Goal: Check status

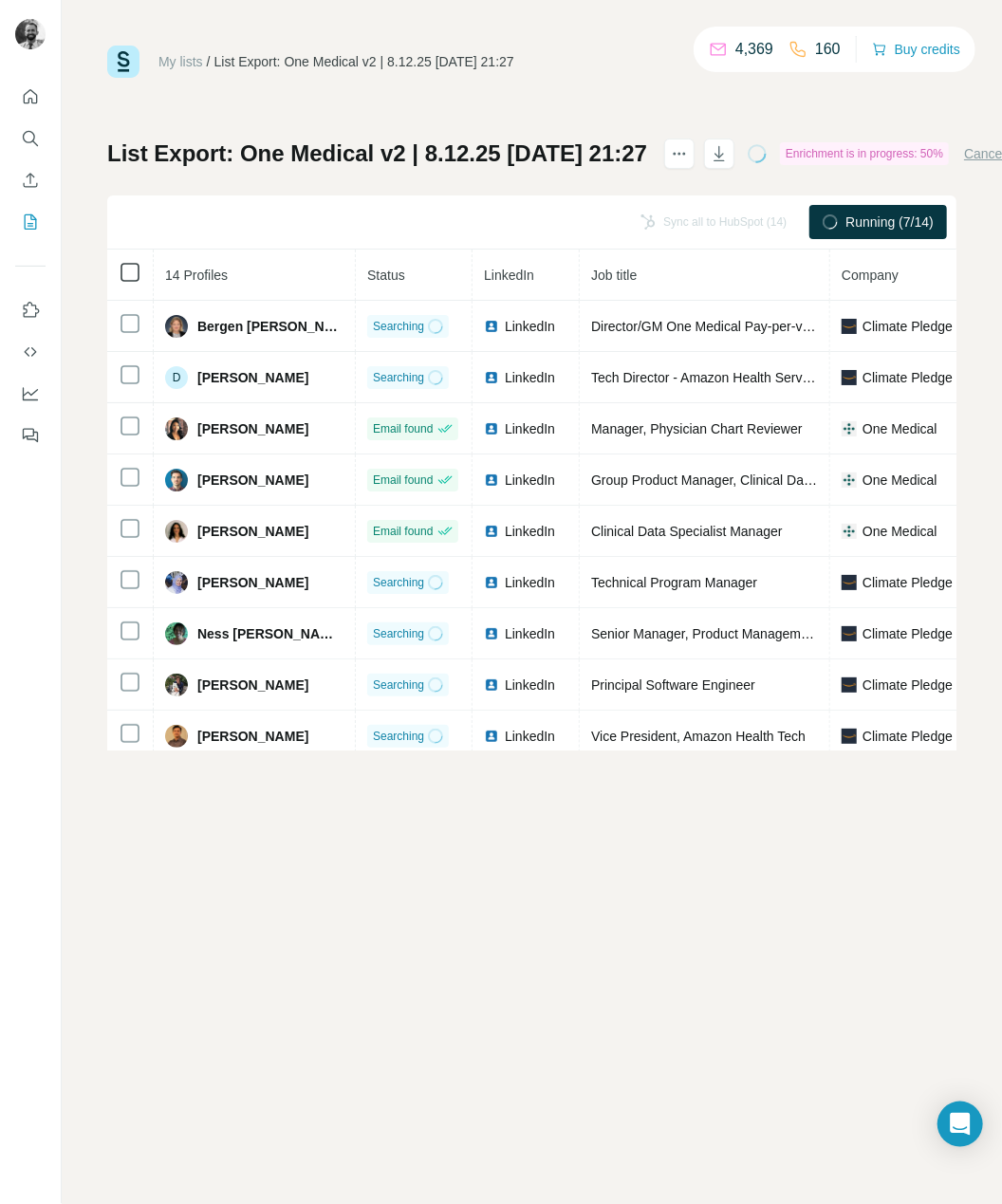
drag, startPoint x: 149, startPoint y: 286, endPoint x: 137, endPoint y: 281, distance: 13.0
click at [141, 283] on th at bounding box center [129, 275] width 46 height 51
click at [728, 151] on icon "button" at bounding box center [718, 153] width 19 height 19
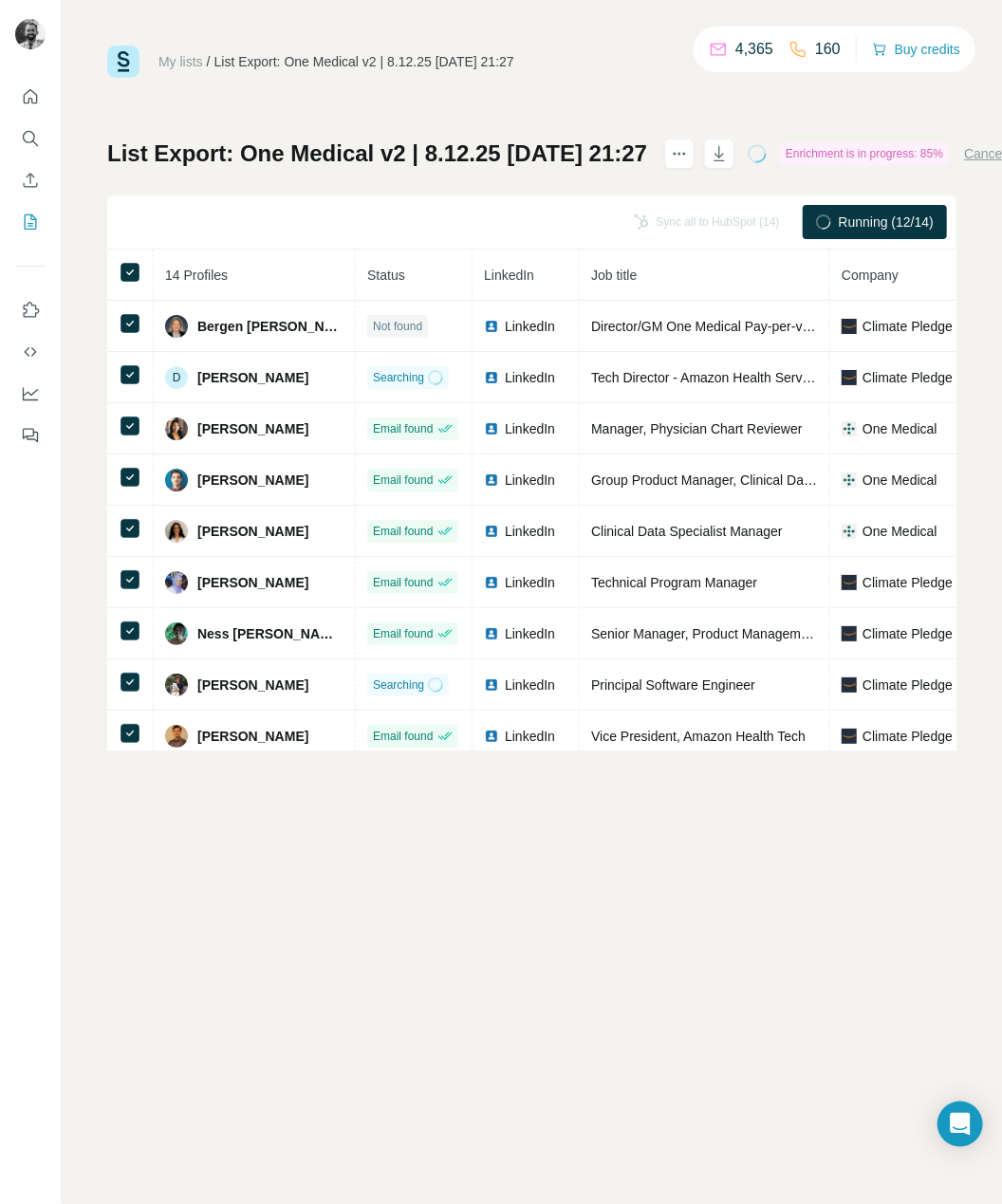
click at [973, 446] on div "My lists / List Export: One Medical v2 | 8.12.25 [DATE] 21:27 4,365 160 Buy cre…" at bounding box center [531, 602] width 940 height 1204
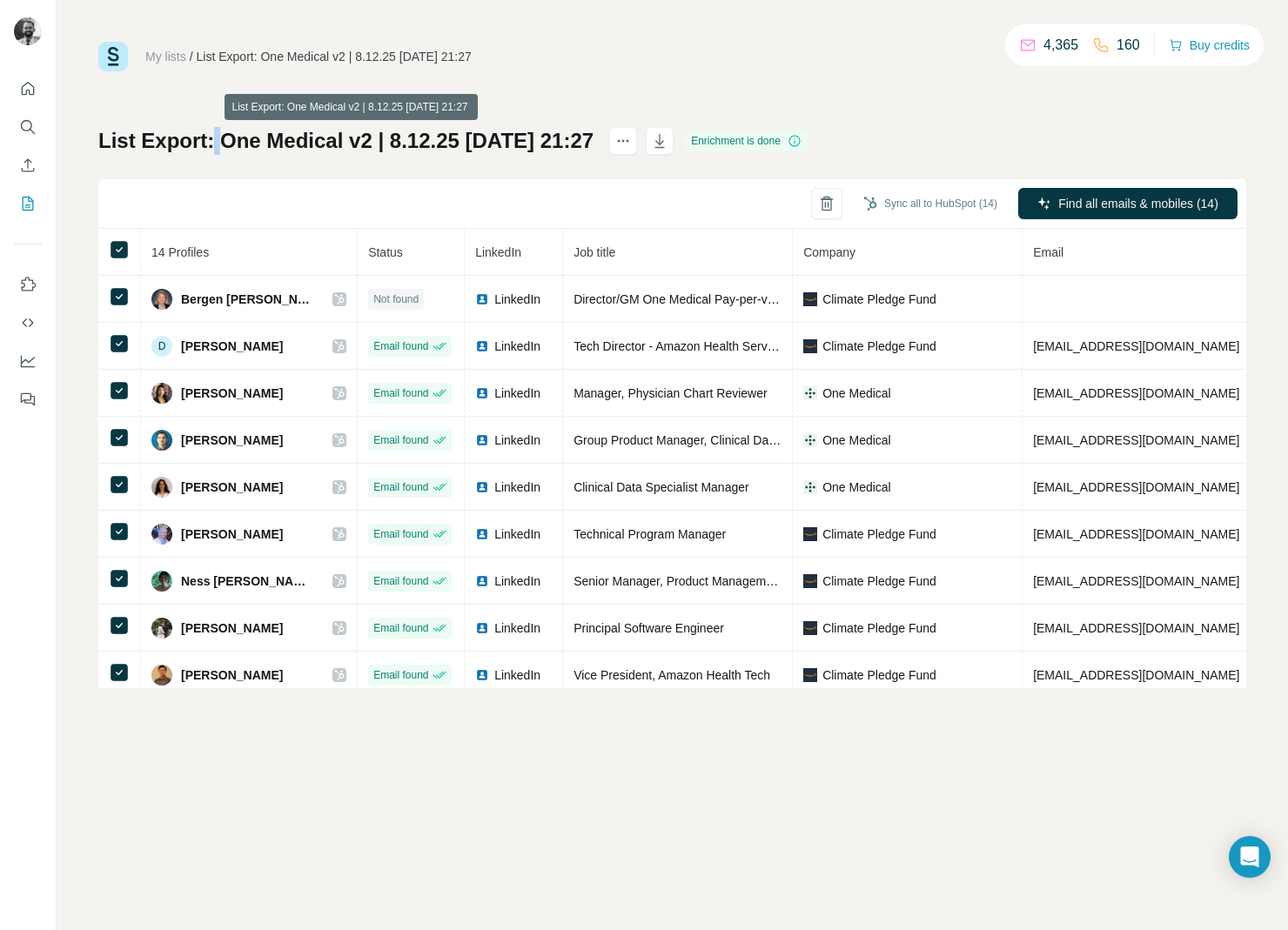
drag, startPoint x: 212, startPoint y: 140, endPoint x: 221, endPoint y: 140, distance: 9.0
click at [221, 140] on h1 "List Export: One Medical v2 | 8.12.25 [DATE] 21:27" at bounding box center [345, 140] width 495 height 28
drag, startPoint x: 224, startPoint y: 138, endPoint x: 445, endPoint y: 142, distance: 221.0
click at [445, 142] on h1 "List Export: One Medical v2 | 8.12.25 [DATE] 21:27" at bounding box center [345, 140] width 495 height 28
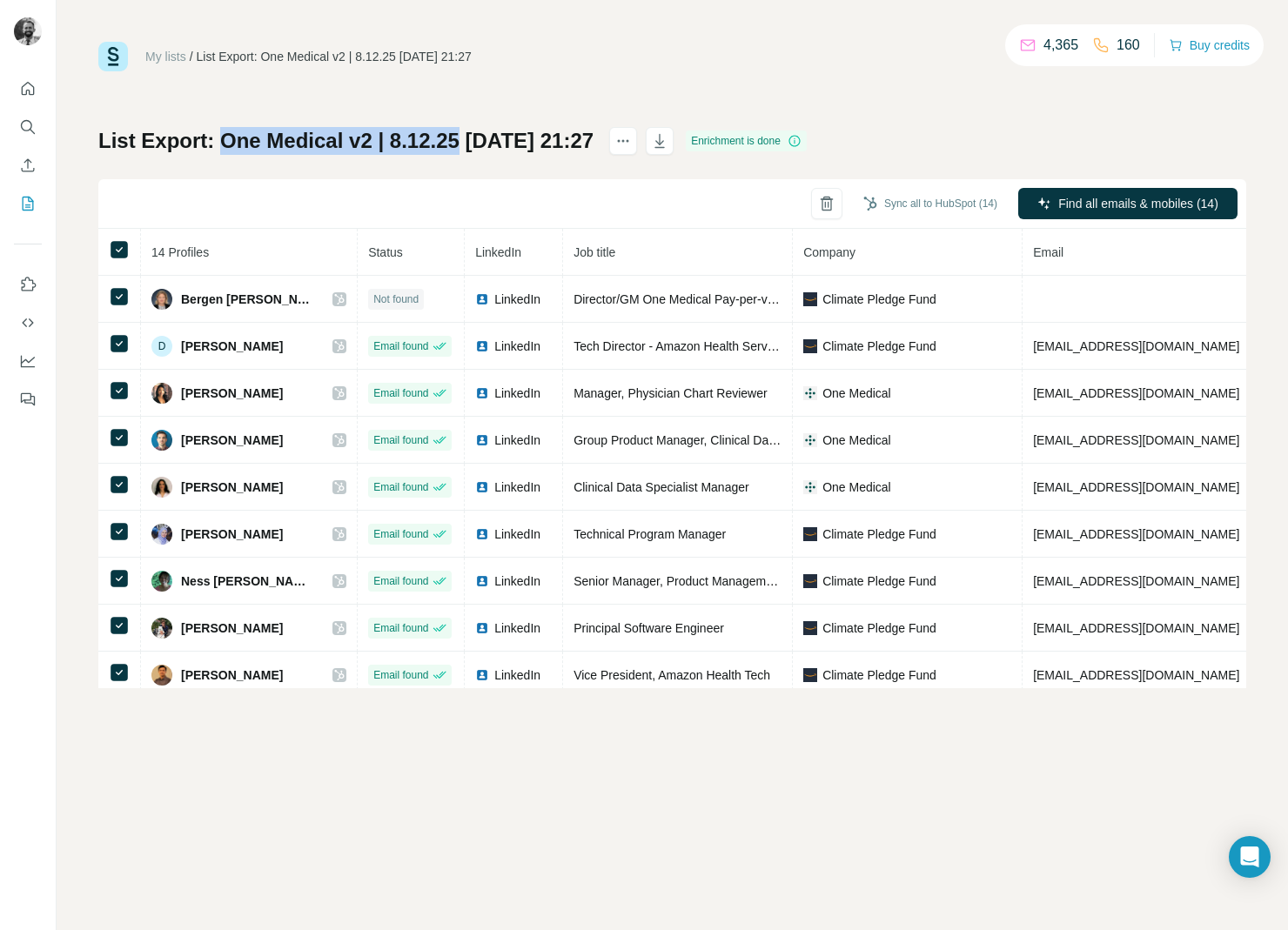
copy h1 "One Medical v2 | [DATE]"
